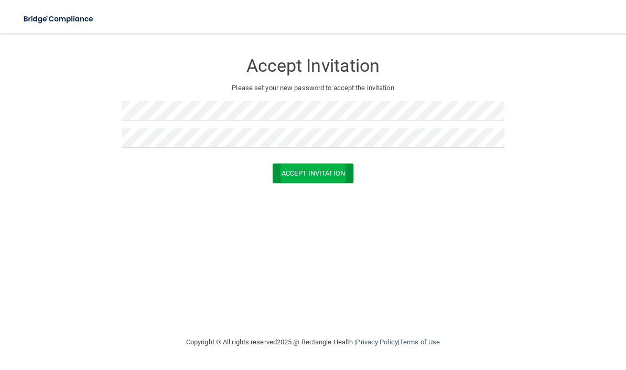
click at [315, 173] on button "Accept Invitation" at bounding box center [313, 173] width 81 height 19
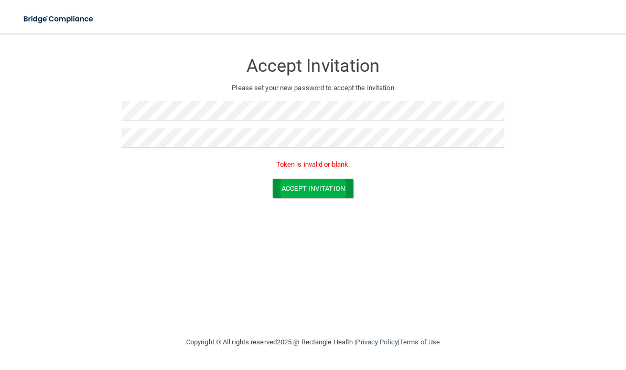
click at [330, 190] on button "Accept Invitation" at bounding box center [313, 188] width 81 height 19
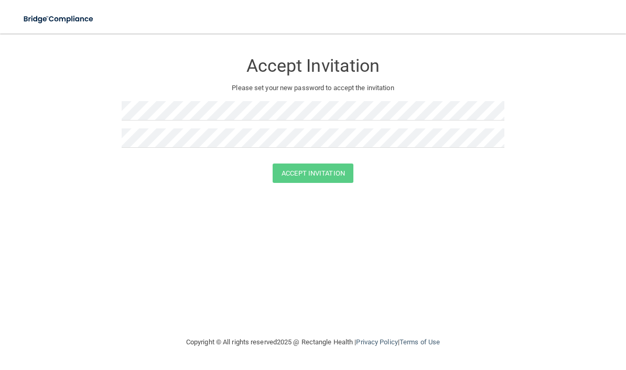
click at [118, 111] on form "Accept Invitation Please set your new password to accept the invitation Accept …" at bounding box center [313, 119] width 584 height 151
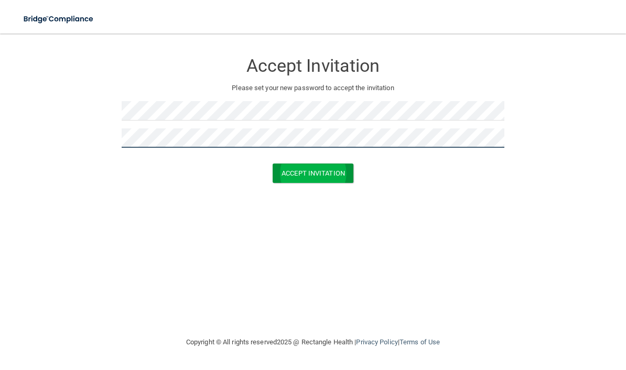
click at [320, 172] on button "Accept Invitation" at bounding box center [313, 173] width 81 height 19
click at [320, 177] on button "Accept Invitation" at bounding box center [313, 173] width 81 height 19
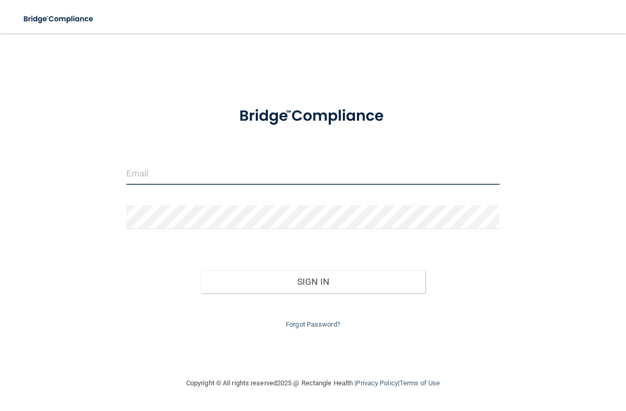
click at [222, 173] on input "email" at bounding box center [313, 173] width 374 height 24
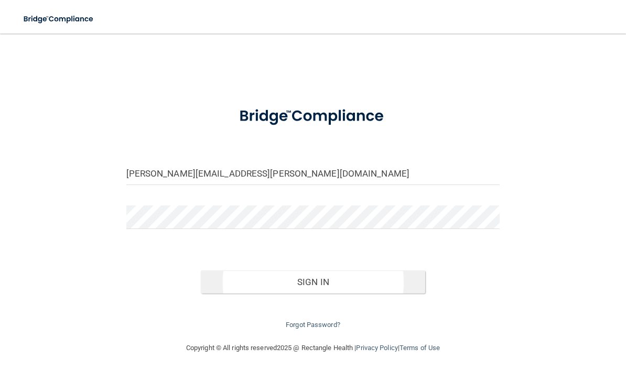
click at [368, 280] on button "Sign In" at bounding box center [313, 281] width 224 height 23
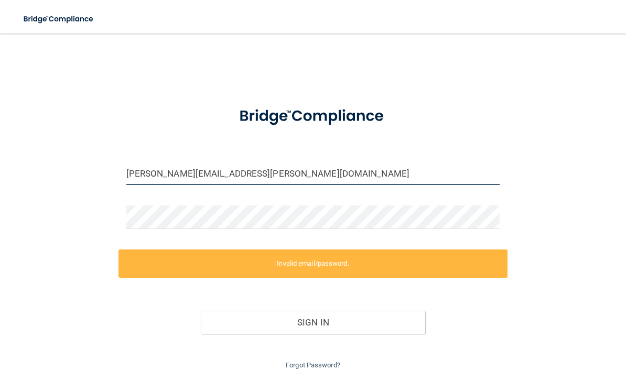
click at [279, 179] on input "[PERSON_NAME][EMAIL_ADDRESS][PERSON_NAME][DOMAIN_NAME]" at bounding box center [313, 173] width 374 height 24
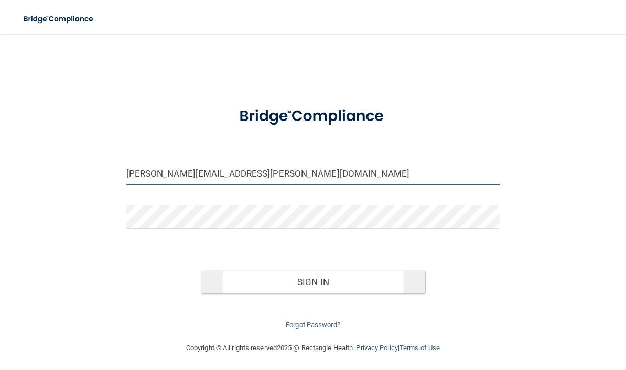
type input "[PERSON_NAME][EMAIL_ADDRESS][PERSON_NAME][DOMAIN_NAME]"
click at [368, 280] on button "Sign In" at bounding box center [313, 281] width 224 height 23
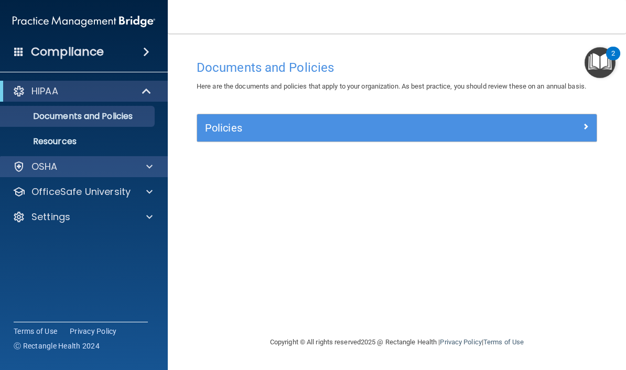
click at [17, 166] on div at bounding box center [19, 166] width 13 height 13
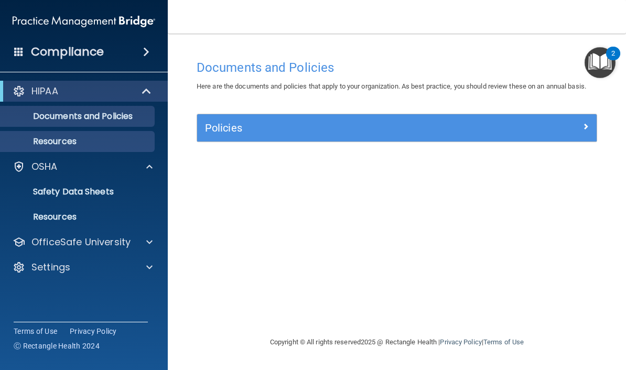
click at [41, 140] on p "Resources" at bounding box center [78, 141] width 143 height 10
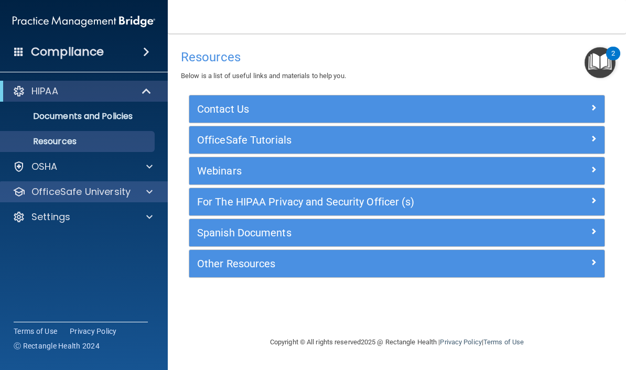
click at [36, 194] on p "OfficeSafe University" at bounding box center [80, 192] width 99 height 13
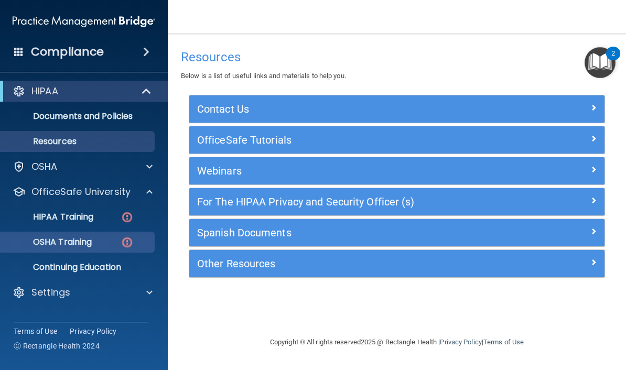
click at [35, 244] on p "OSHA Training" at bounding box center [49, 242] width 85 height 10
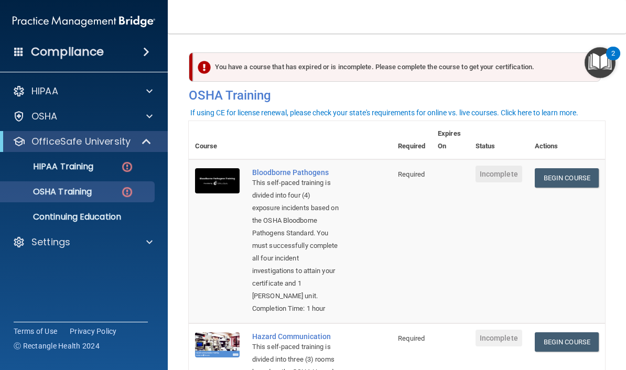
click at [306, 214] on div "This self-paced training is divided into four (4) exposure incidents based on t…" at bounding box center [295, 240] width 87 height 126
click at [556, 175] on link "Begin Course" at bounding box center [567, 177] width 64 height 19
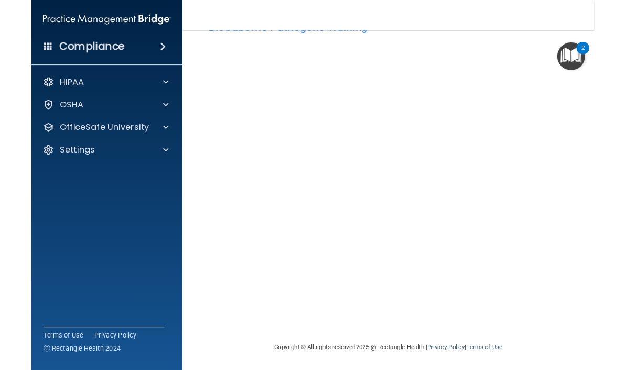
scroll to position [37, 0]
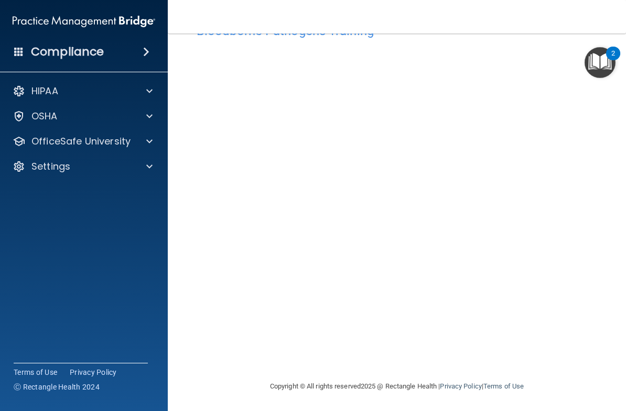
click at [622, 92] on main "Bloodborne Pathogens Training This course doesn’t expire until . Are you sure y…" at bounding box center [397, 223] width 458 height 378
click at [607, 16] on nav "Toggle navigation Chris Tennier chris.tennier@renotahoederm.com Manage My Enter…" at bounding box center [397, 17] width 458 height 34
